Goal: Task Accomplishment & Management: Complete application form

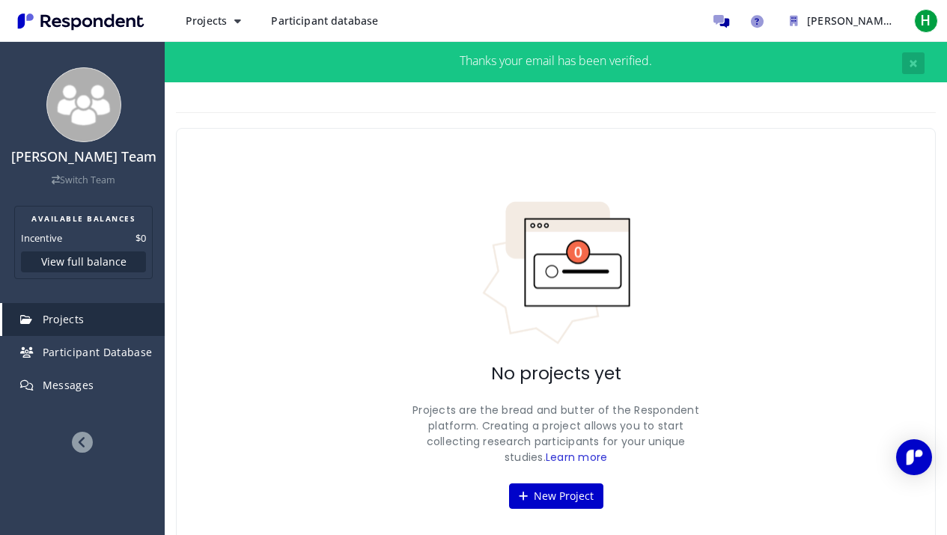
click at [710, 285] on div "No projects yet Projects are the bread and butter of the Respondent platform. C…" at bounding box center [556, 355] width 760 height 454
click at [565, 492] on button "New Project" at bounding box center [556, 496] width 94 height 25
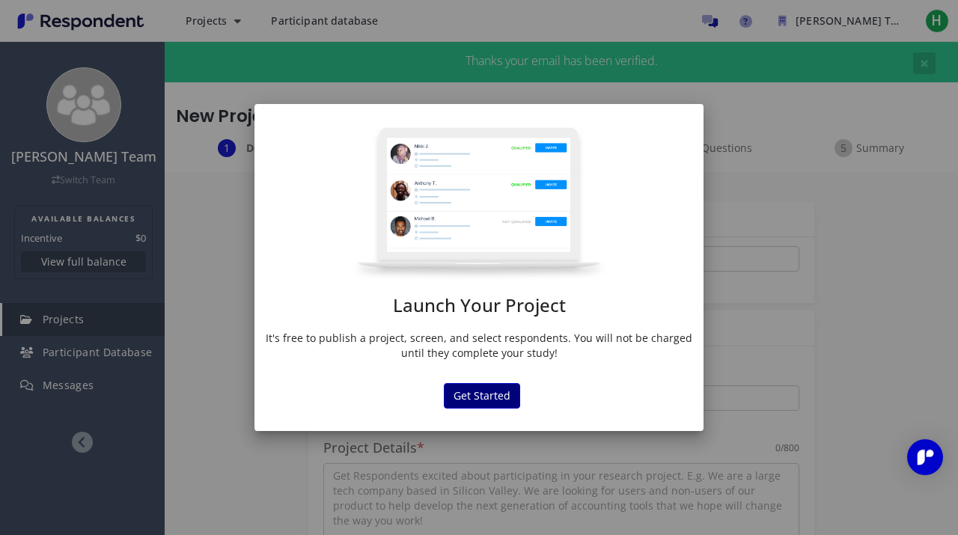
click at [504, 404] on button "Get Started" at bounding box center [482, 395] width 76 height 25
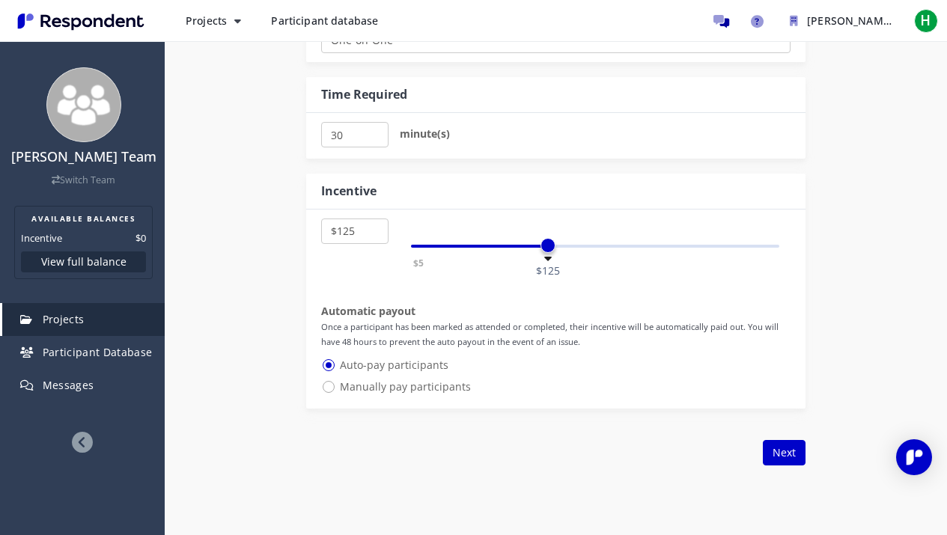
scroll to position [806, 0]
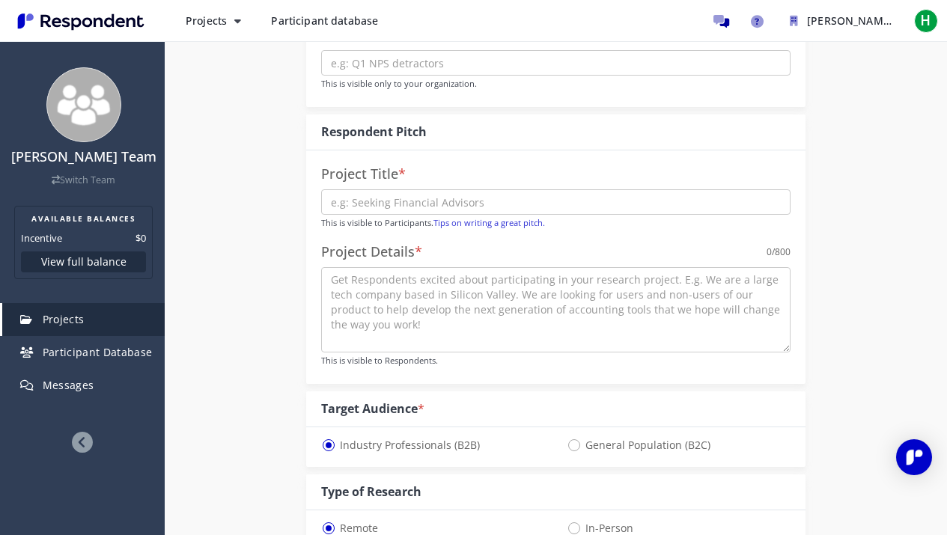
scroll to position [0, 0]
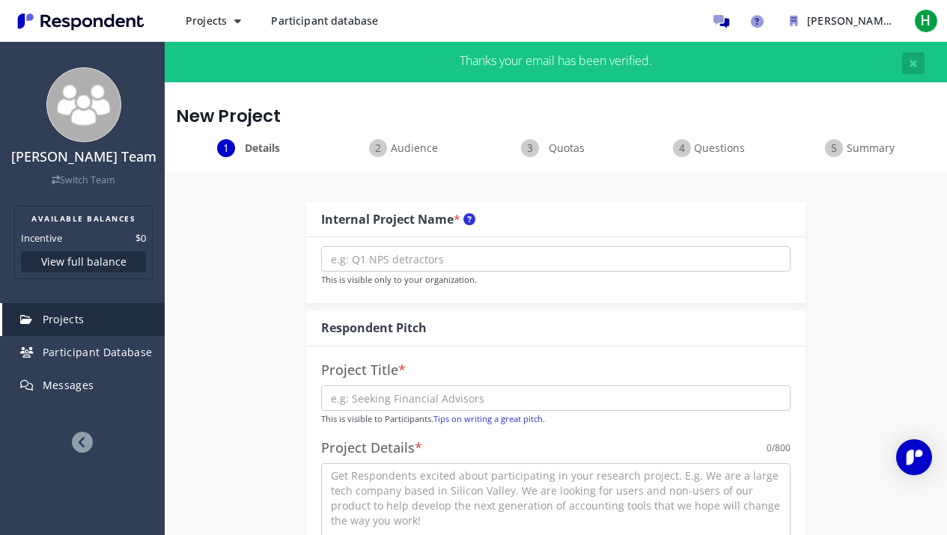
click at [388, 148] on div "Audience" at bounding box center [404, 148] width 152 height 18
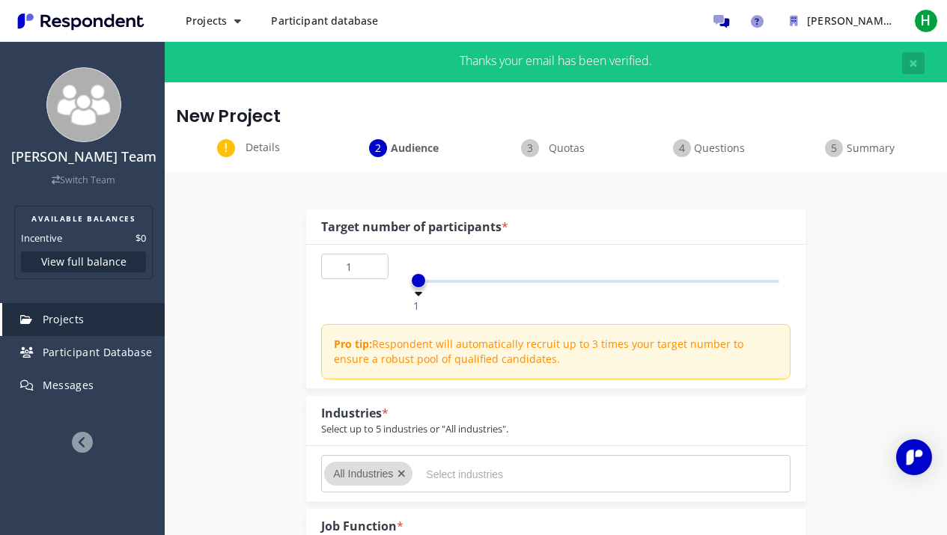
click at [535, 149] on div "Quotas" at bounding box center [556, 148] width 152 height 18
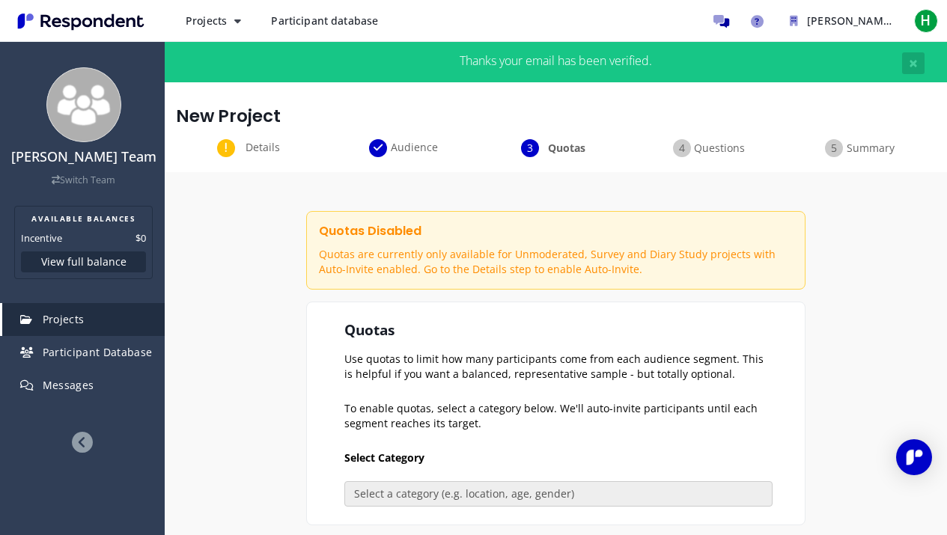
click at [690, 151] on div "Questions" at bounding box center [708, 148] width 152 height 18
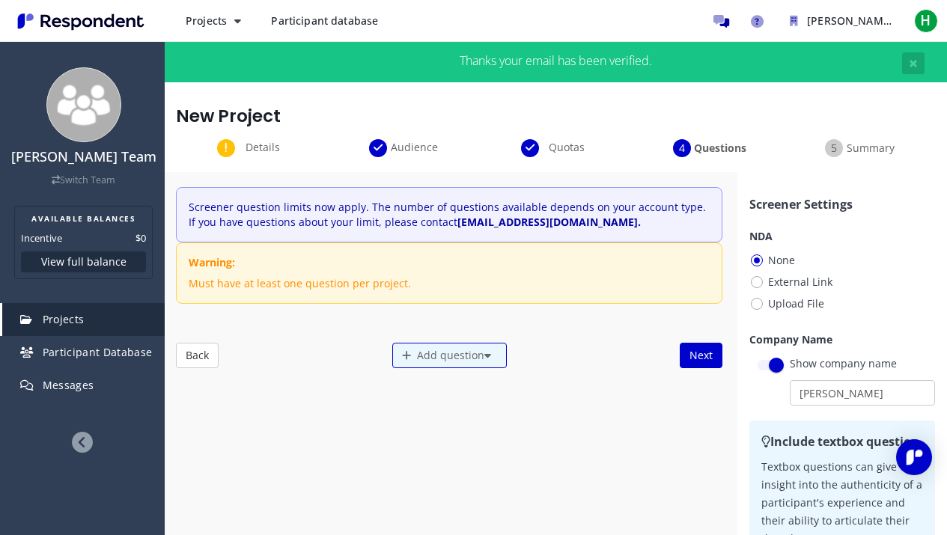
click at [846, 142] on span "Summary" at bounding box center [870, 148] width 49 height 15
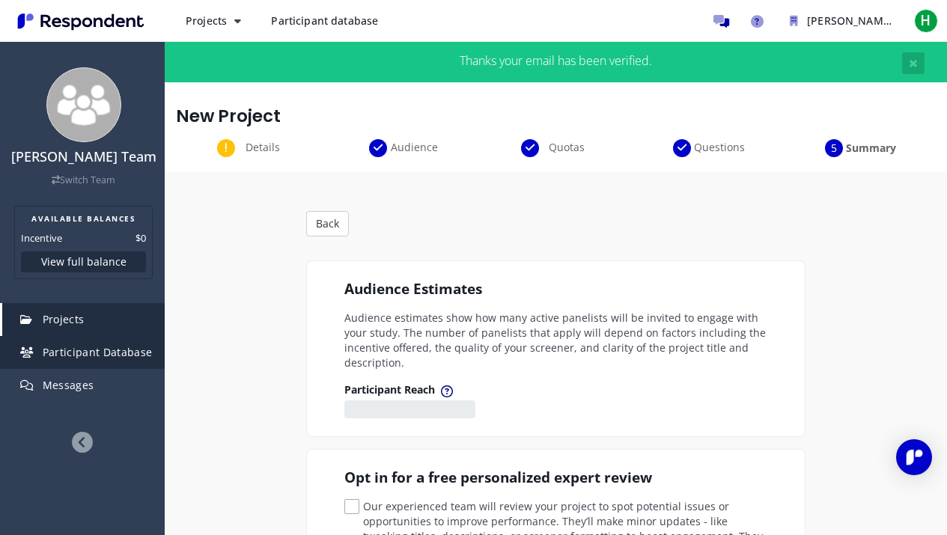
click at [92, 350] on span "Participant Database" at bounding box center [98, 352] width 110 height 14
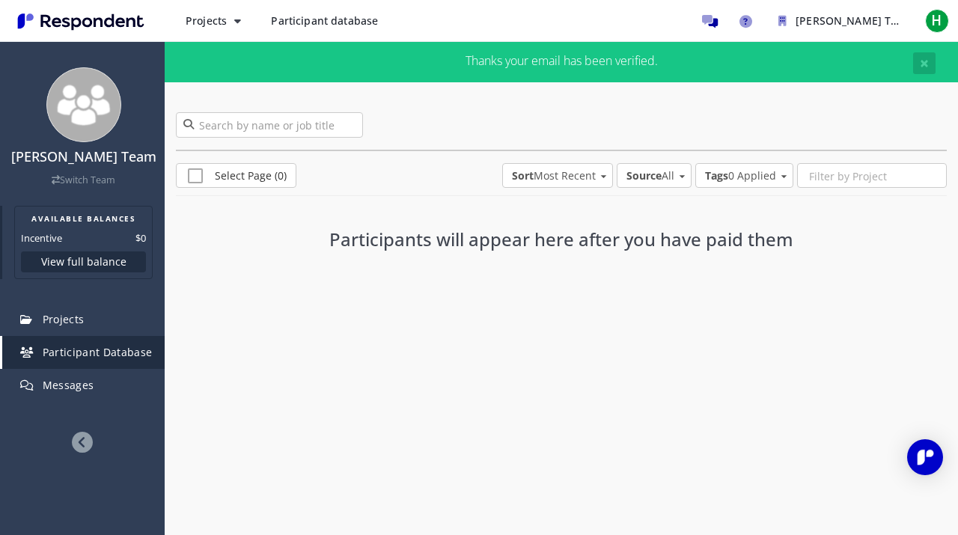
click at [108, 219] on h2 "AVAILABLE BALANCES" at bounding box center [83, 219] width 125 height 12
click at [101, 261] on button "View full balance" at bounding box center [83, 262] width 125 height 21
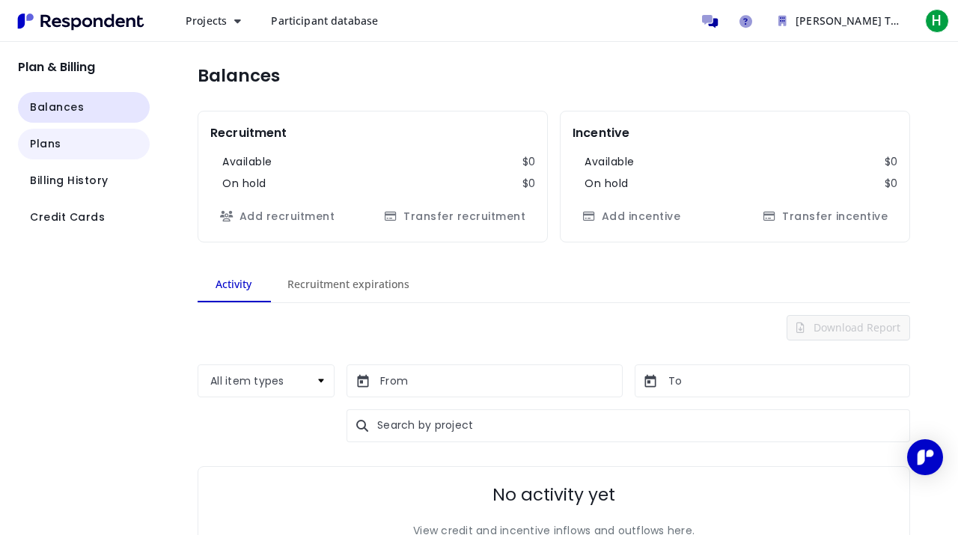
click at [52, 139] on span "Plans" at bounding box center [45, 144] width 31 height 16
